Goal: Navigation & Orientation: Find specific page/section

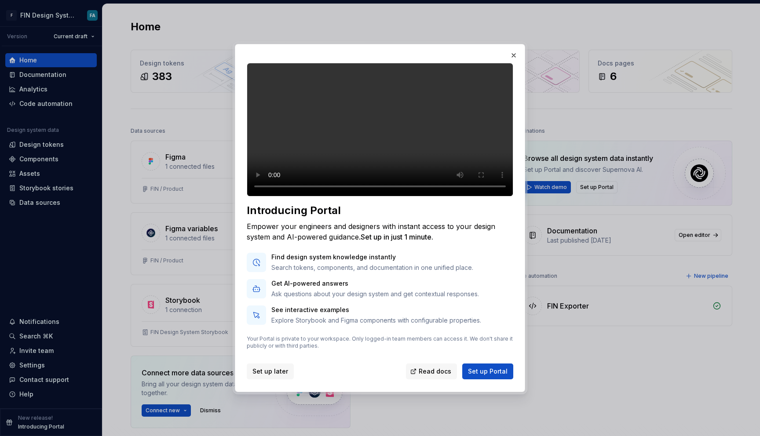
click at [271, 376] on span "Set up later" at bounding box center [271, 371] width 36 height 9
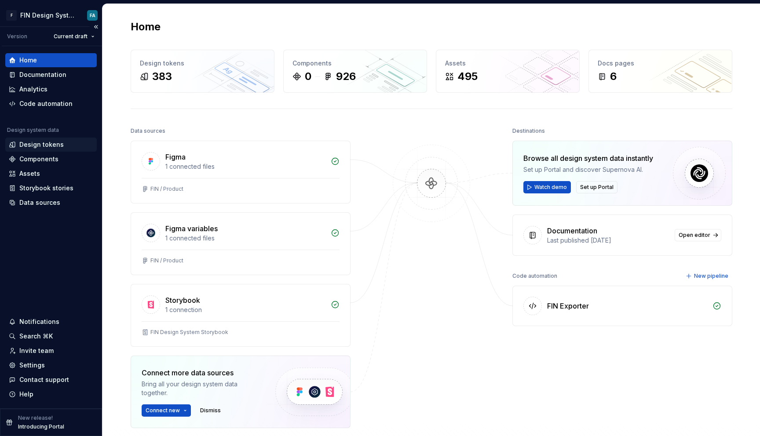
click at [42, 146] on div "Design tokens" at bounding box center [41, 144] width 44 height 9
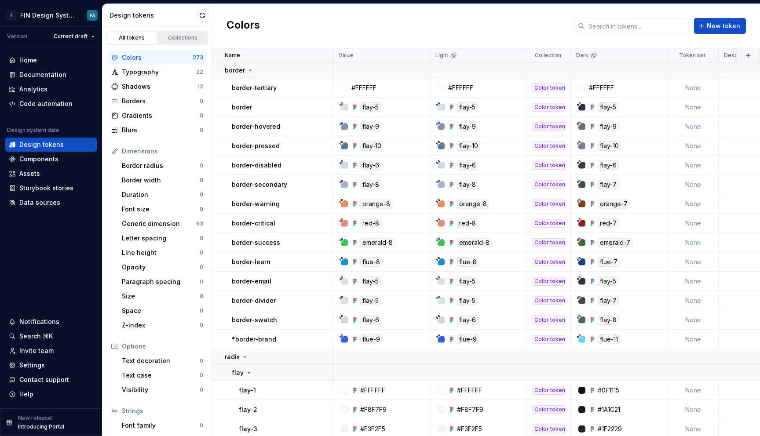
click at [186, 38] on div "Collections" at bounding box center [183, 37] width 44 height 7
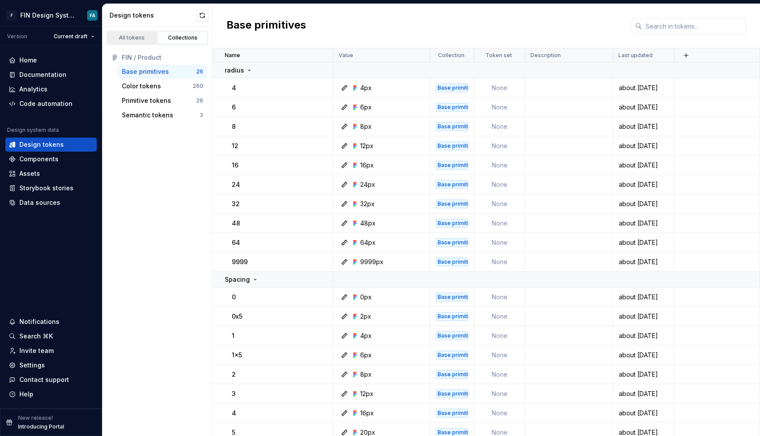
click at [137, 37] on div "All tokens" at bounding box center [132, 37] width 44 height 7
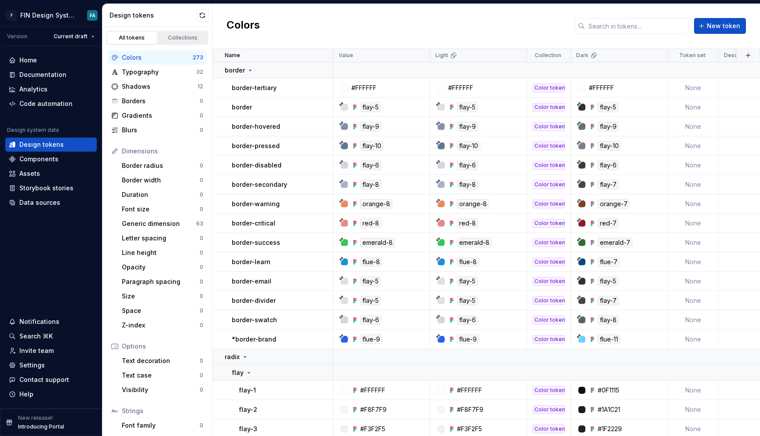
click at [174, 36] on div "Collections" at bounding box center [183, 37] width 44 height 7
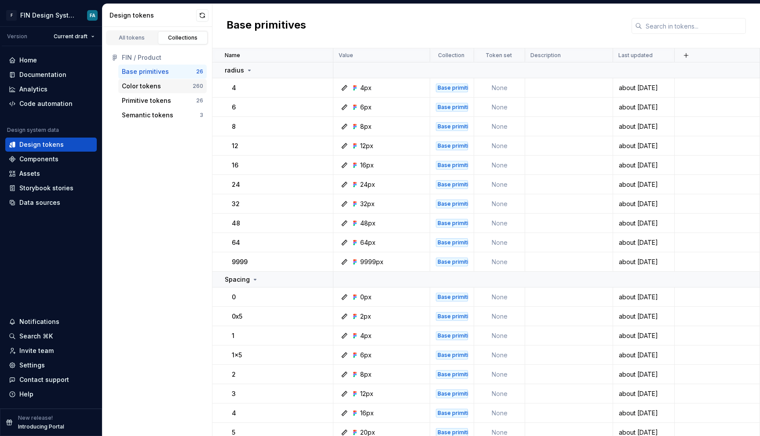
click at [146, 86] on div "Color tokens" at bounding box center [141, 86] width 39 height 9
